Goal: Transaction & Acquisition: Register for event/course

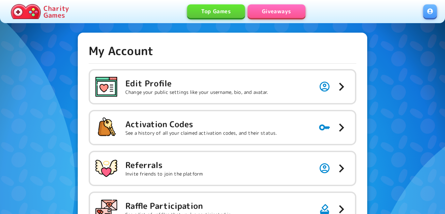
click at [244, 124] on h5 "Activation Codes" at bounding box center [201, 124] width 152 height 11
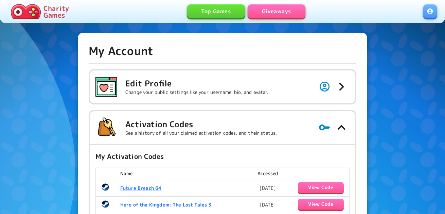
click at [283, 13] on link "Giveaways" at bounding box center [277, 11] width 58 height 14
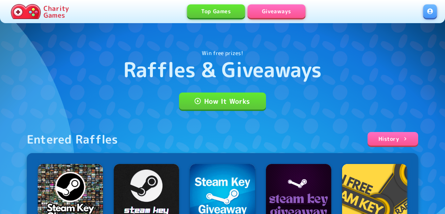
click at [431, 16] on link at bounding box center [431, 11] width 14 height 14
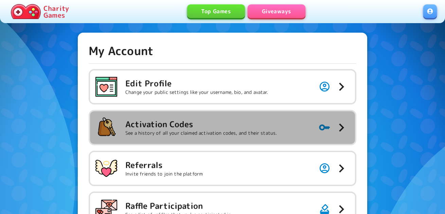
click at [222, 124] on h5 "Activation Codes" at bounding box center [201, 124] width 152 height 11
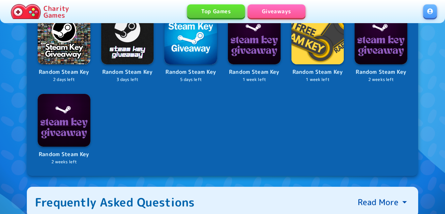
scroll to position [306, 0]
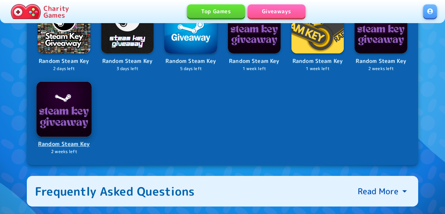
click at [66, 112] on img at bounding box center [63, 108] width 55 height 55
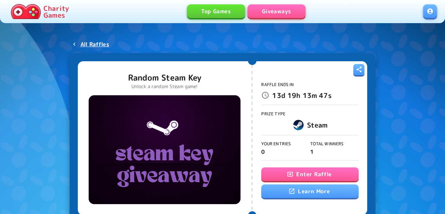
click at [298, 170] on button "Enter Raffle" at bounding box center [309, 174] width 97 height 14
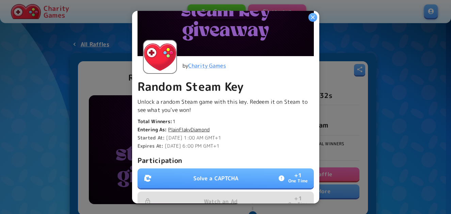
scroll to position [170, 0]
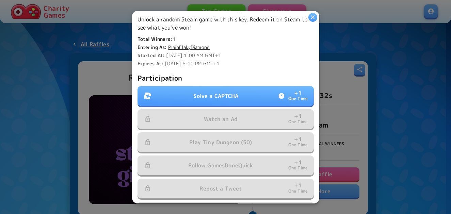
click at [228, 95] on p "Solve a CAPTCHA" at bounding box center [215, 96] width 45 height 8
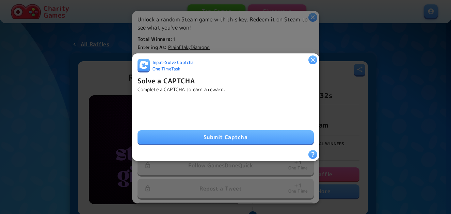
click at [167, 130] on button "Submit Captcha" at bounding box center [225, 137] width 176 height 14
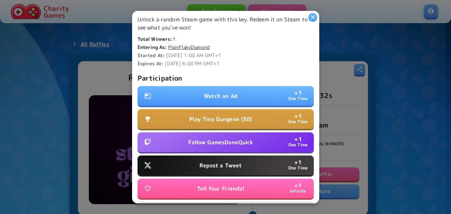
click at [210, 93] on p "Watch an Ad" at bounding box center [221, 96] width 34 height 8
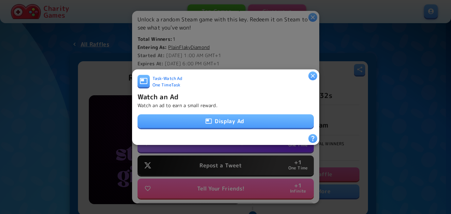
click at [247, 118] on button "Display Ad" at bounding box center [225, 121] width 176 height 14
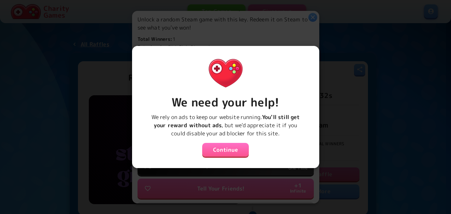
click at [235, 147] on button "Continue" at bounding box center [225, 150] width 47 height 14
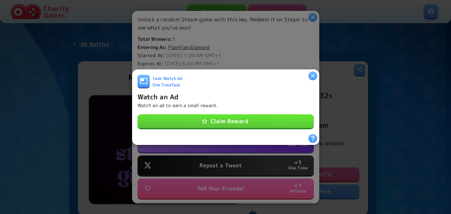
click at [235, 123] on button "Claim Reward" at bounding box center [225, 121] width 176 height 14
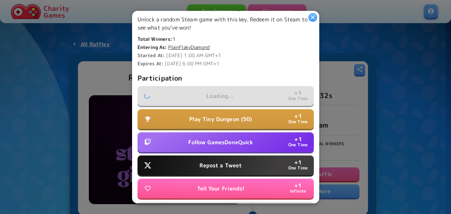
click at [233, 138] on p "Follow GamesDoneQuick" at bounding box center [220, 142] width 65 height 8
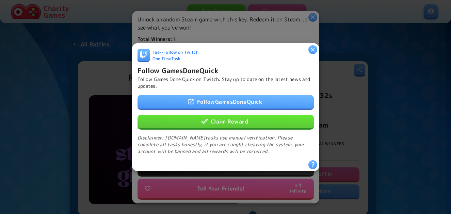
click at [240, 119] on button "Claim Reward" at bounding box center [225, 121] width 176 height 14
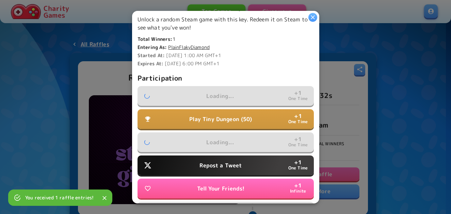
click at [233, 161] on p "Repost a Tweet" at bounding box center [220, 165] width 42 height 8
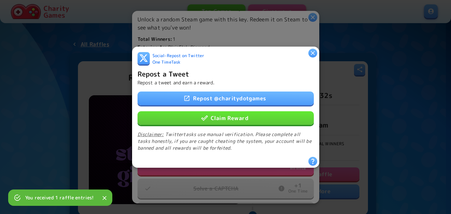
click at [239, 119] on button "Claim Reward" at bounding box center [225, 118] width 176 height 14
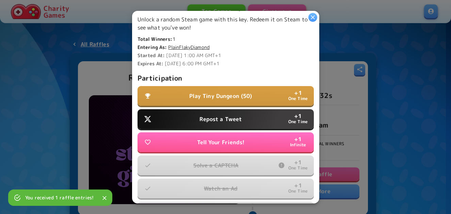
click at [226, 115] on p "Repost a Tweet" at bounding box center [220, 119] width 42 height 8
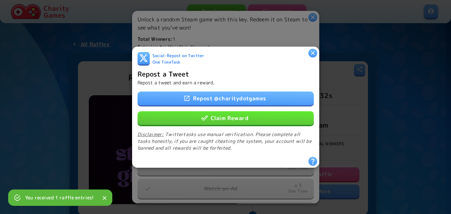
click at [231, 121] on button "Claim Reward" at bounding box center [225, 118] width 176 height 14
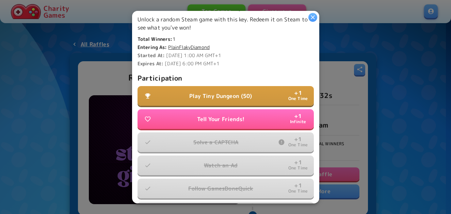
click at [228, 94] on p "Play Tiny Dungeon (50)" at bounding box center [220, 96] width 63 height 8
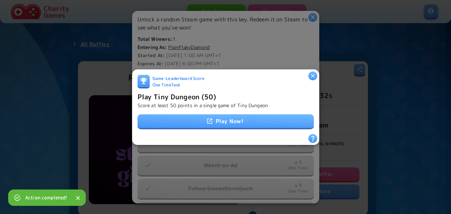
click at [228, 120] on link "Play Now!" at bounding box center [225, 121] width 176 height 14
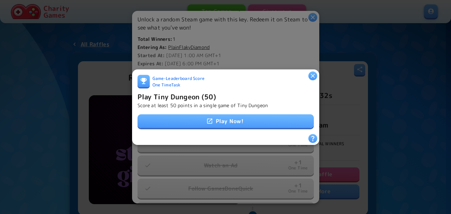
click at [231, 95] on div "Play Tiny Dungeon (50) Score at least 50 points in a single game of Tiny Dungeon" at bounding box center [225, 100] width 176 height 18
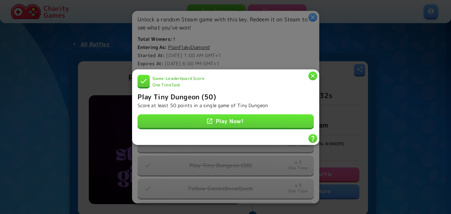
click at [313, 73] on icon "button" at bounding box center [312, 75] width 7 height 7
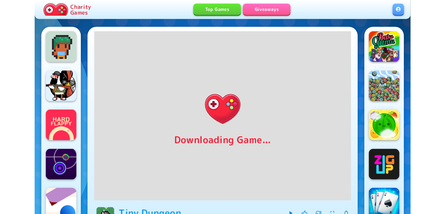
scroll to position [27, 0]
